Goal: Task Accomplishment & Management: Use online tool/utility

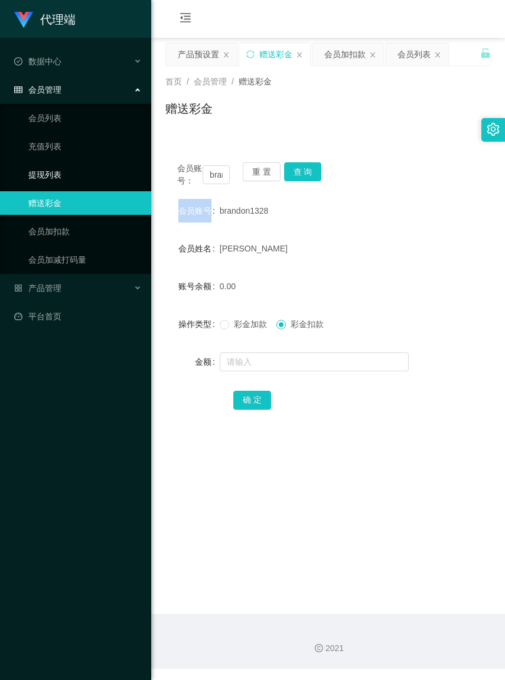
click at [53, 179] on link "提现列表" at bounding box center [84, 175] width 113 height 24
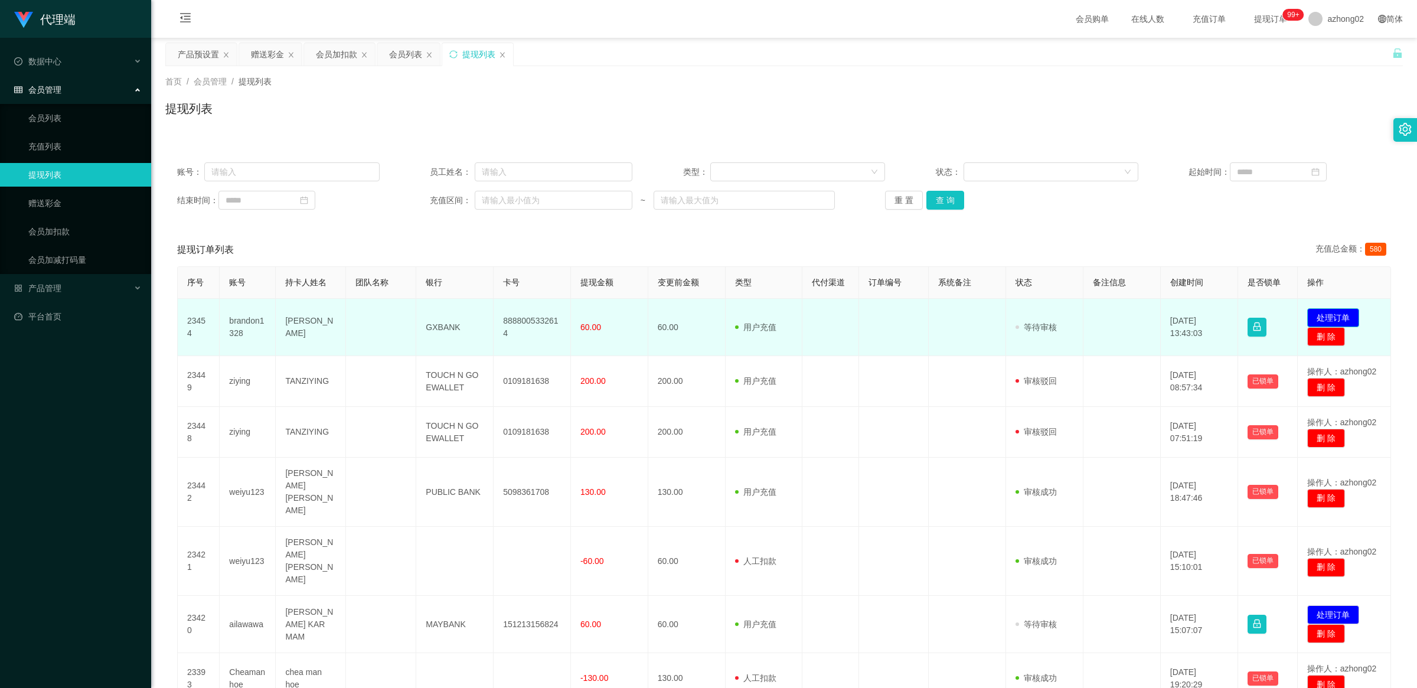
click at [504, 316] on button "处理订单" at bounding box center [1333, 317] width 52 height 19
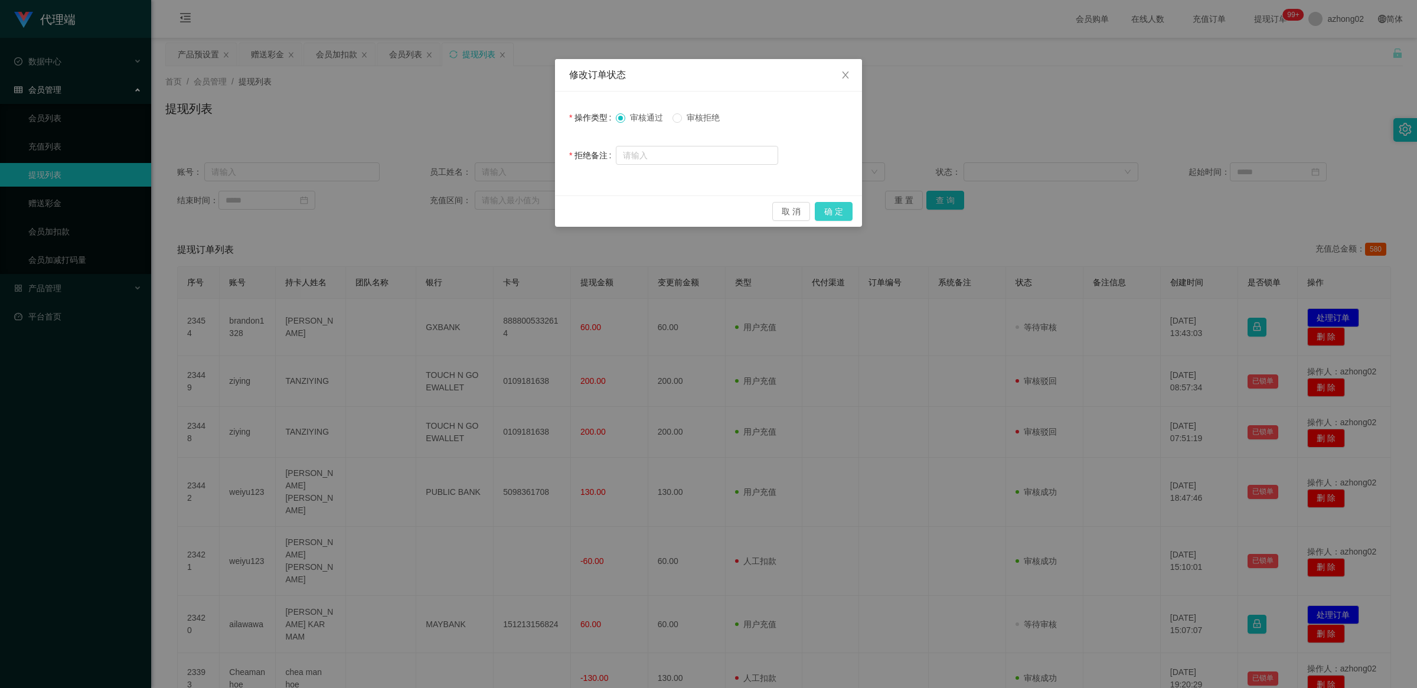
click at [504, 212] on button "确 定" at bounding box center [834, 211] width 38 height 19
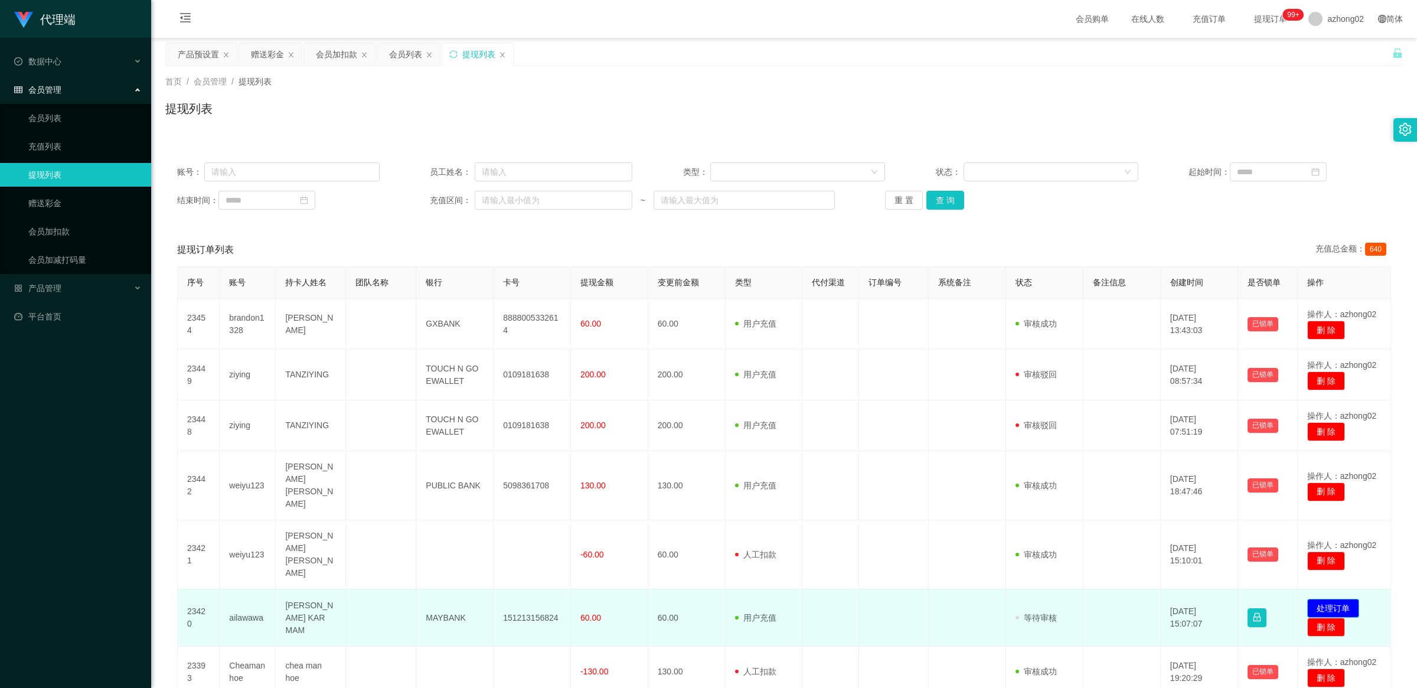
click at [504, 599] on button "处理订单" at bounding box center [1333, 608] width 52 height 19
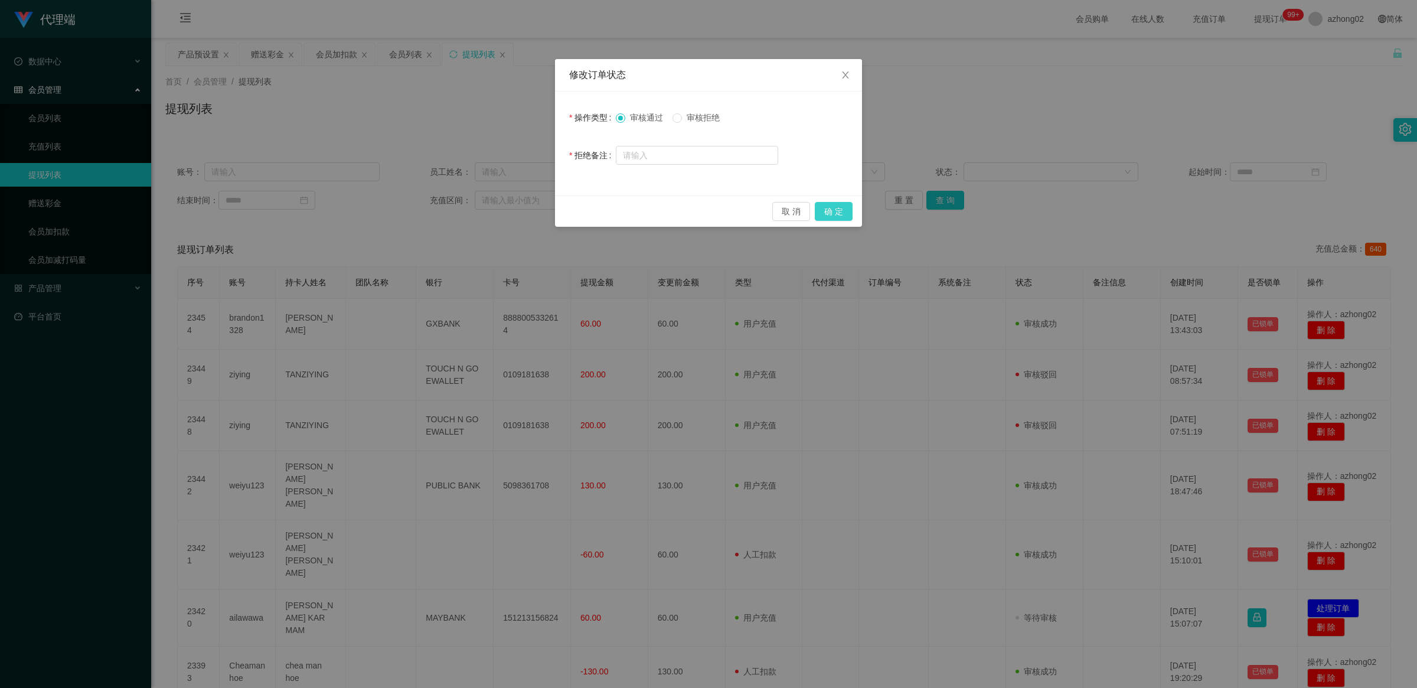
click at [504, 214] on button "确 定" at bounding box center [834, 211] width 38 height 19
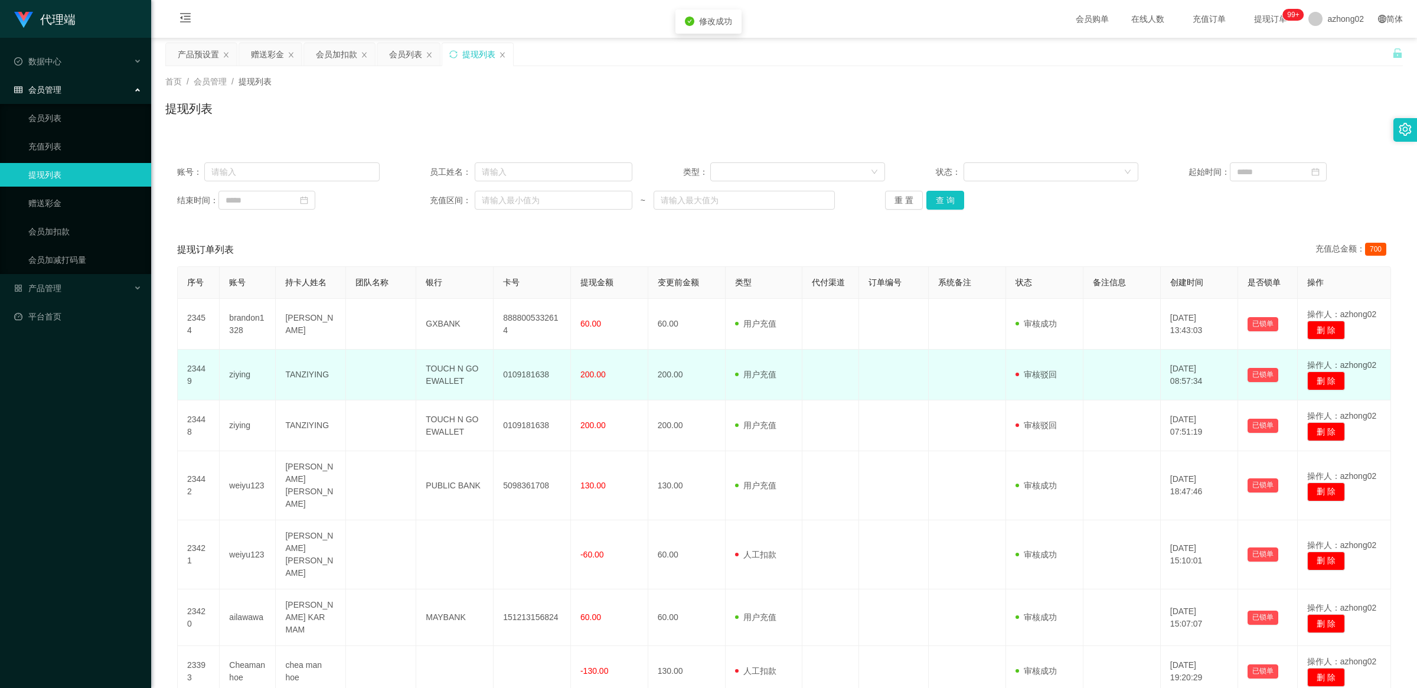
scroll to position [220, 0]
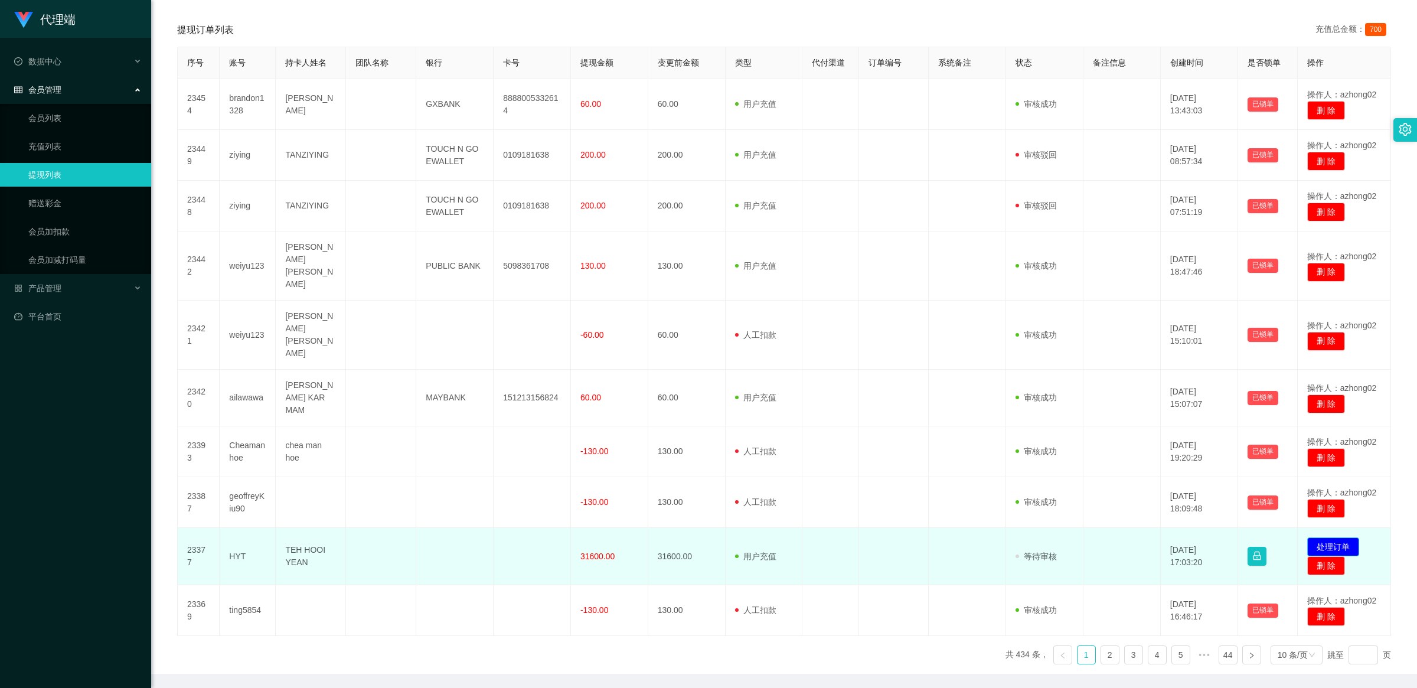
click at [504, 537] on button "处理订单" at bounding box center [1333, 546] width 52 height 19
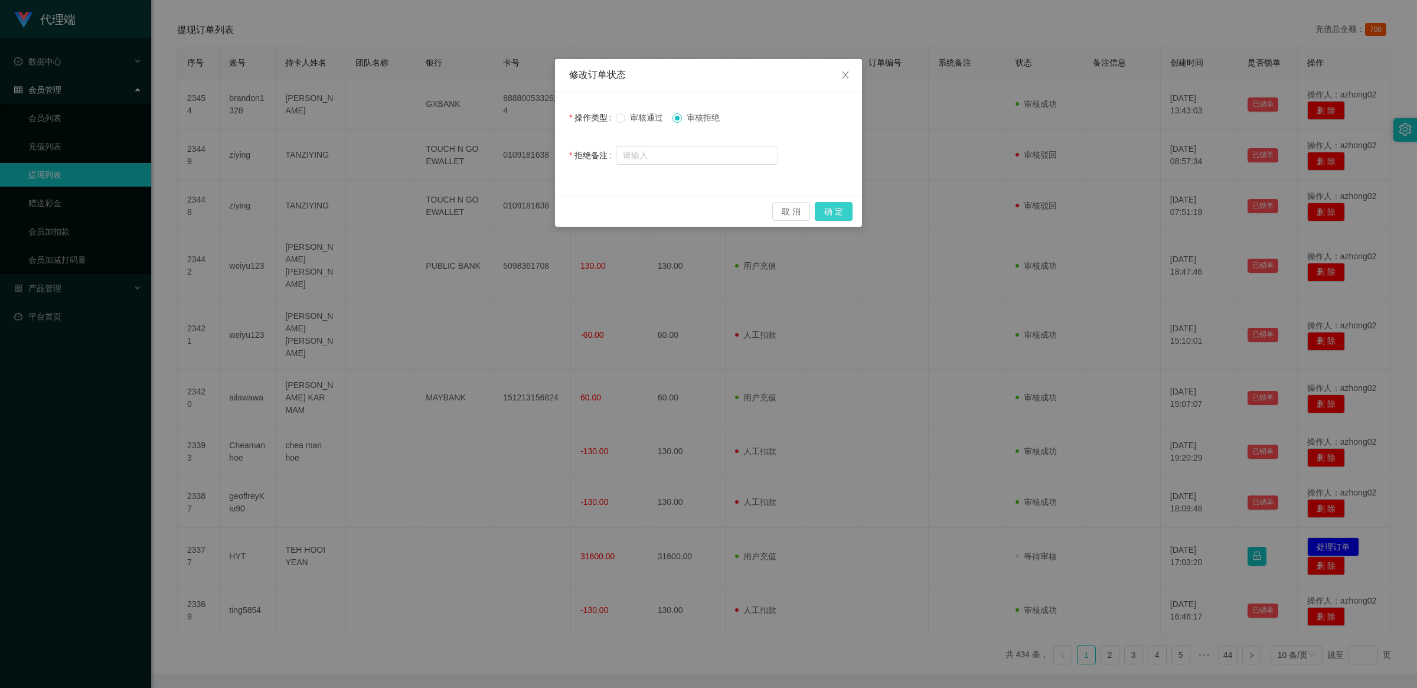
click at [504, 210] on button "确 定" at bounding box center [834, 211] width 38 height 19
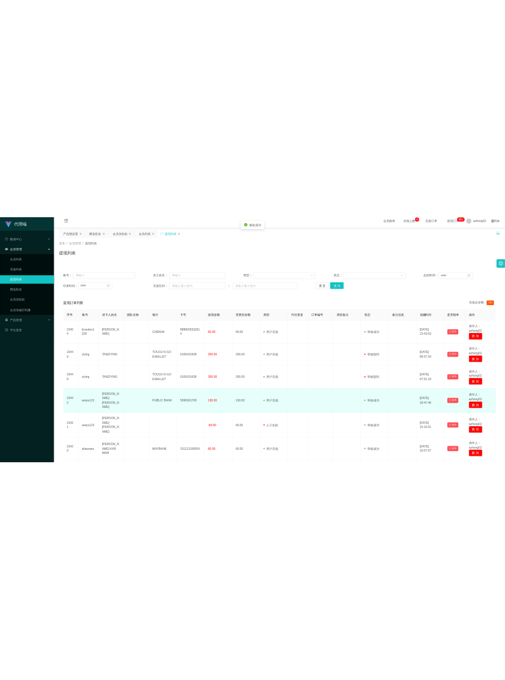
scroll to position [0, 0]
